Goal: Find specific fact: Find specific fact

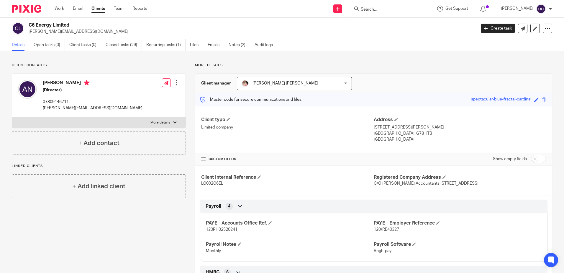
click at [392, 9] on input "Search" at bounding box center [386, 9] width 53 height 5
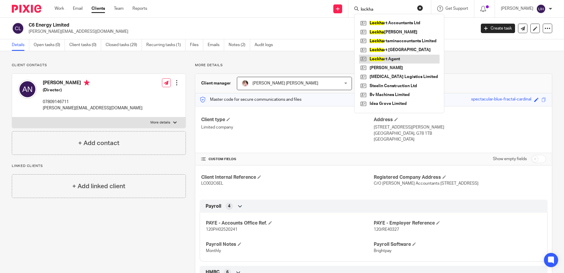
type input "lockha"
click at [394, 60] on link at bounding box center [399, 59] width 81 height 9
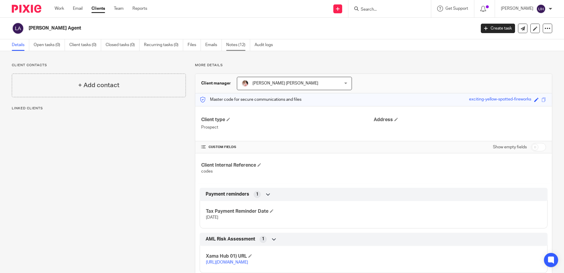
click at [244, 47] on link "Notes (12)" at bounding box center [238, 45] width 24 height 12
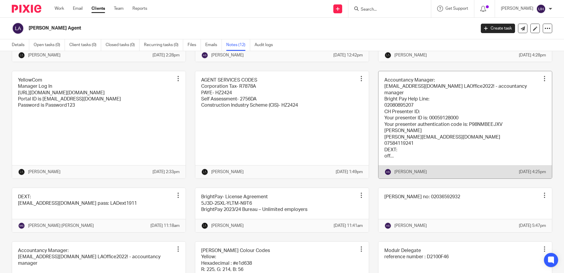
scroll to position [99, 0]
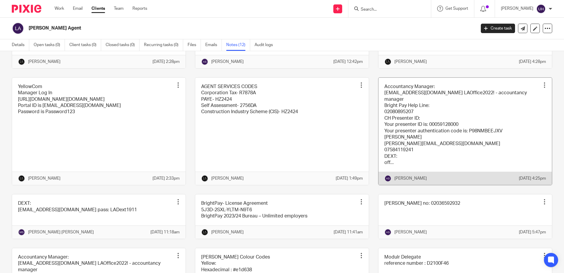
click at [422, 128] on link at bounding box center [464, 131] width 173 height 107
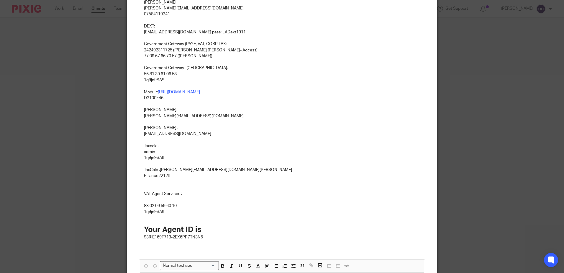
scroll to position [118, 0]
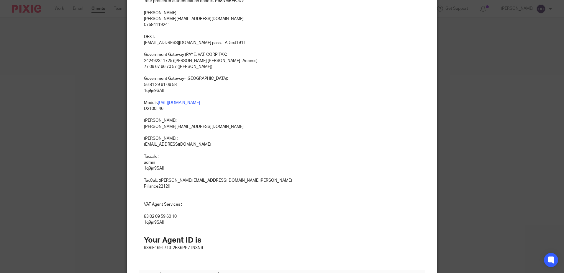
click at [144, 86] on p "56 81 39 61 06 58" at bounding box center [282, 85] width 276 height 6
drag, startPoint x: 144, startPoint y: 86, endPoint x: 173, endPoint y: 86, distance: 29.8
click at [173, 86] on p "56 81 39 61 06 58" at bounding box center [282, 85] width 276 height 6
copy p "56 81 39 61 06 58"
